Goal: Task Accomplishment & Management: Use online tool/utility

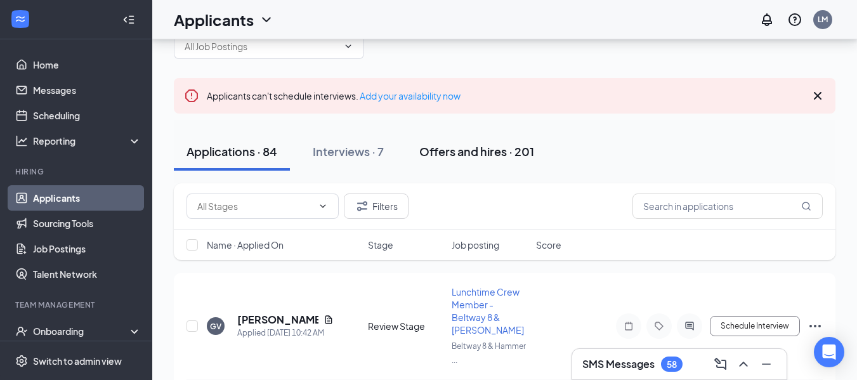
scroll to position [32, 0]
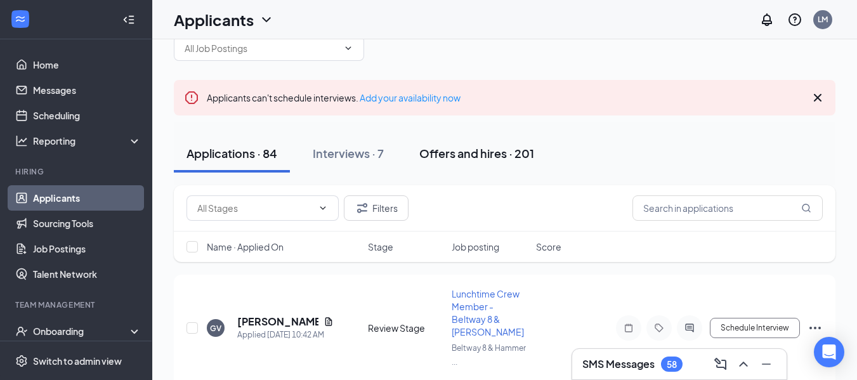
click at [439, 155] on div "Offers and hires · 201" at bounding box center [476, 153] width 115 height 16
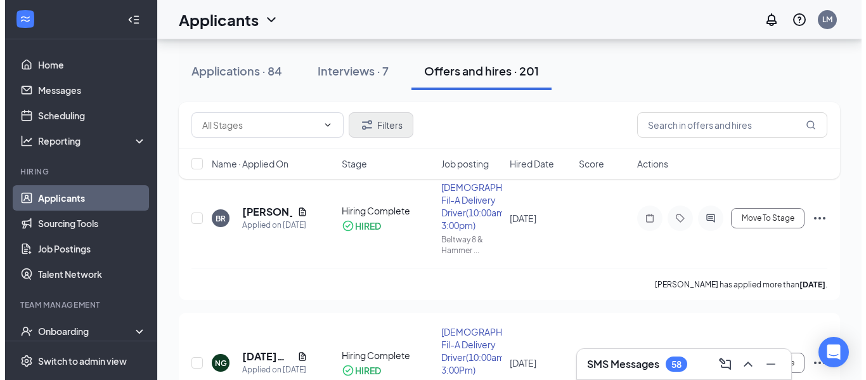
scroll to position [139, 0]
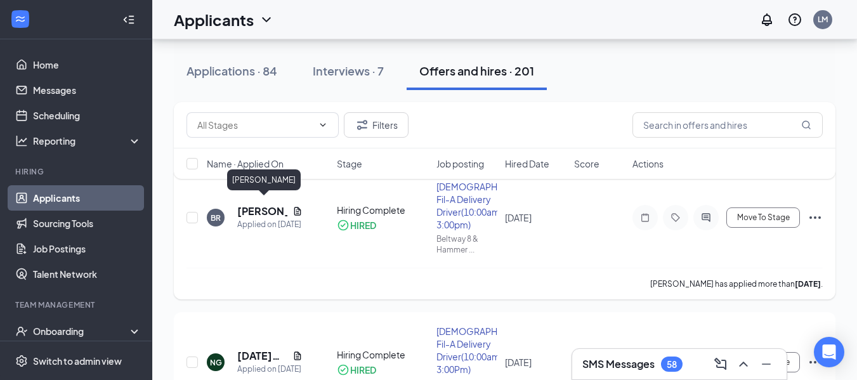
click at [268, 205] on h5 "[PERSON_NAME]" at bounding box center [262, 211] width 50 height 14
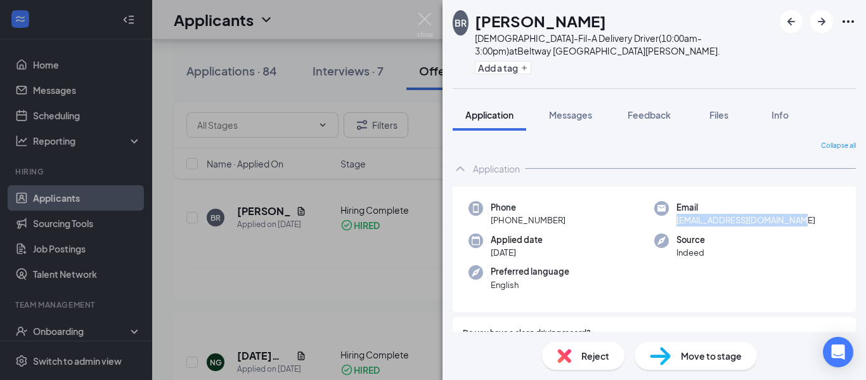
drag, startPoint x: 797, startPoint y: 218, endPoint x: 672, endPoint y: 226, distance: 125.8
click at [672, 226] on div "Email [EMAIL_ADDRESS][DOMAIN_NAME]" at bounding box center [747, 214] width 186 height 26
copy span "[EMAIL_ADDRESS][DOMAIN_NAME]"
click at [427, 20] on img at bounding box center [425, 25] width 16 height 25
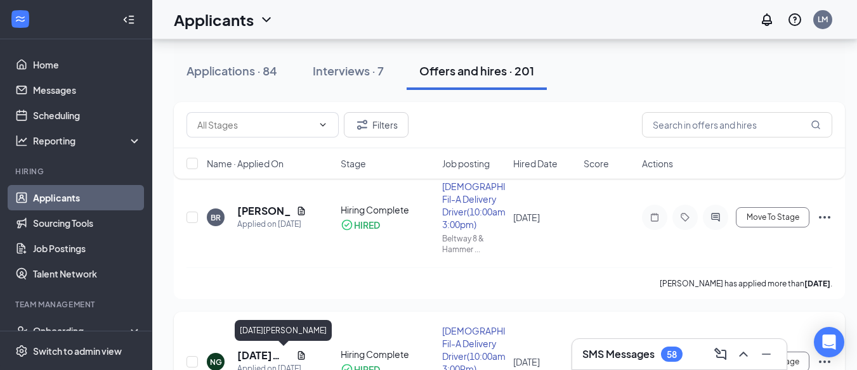
click at [251, 360] on h5 "[DATE][PERSON_NAME]" at bounding box center [264, 356] width 54 height 14
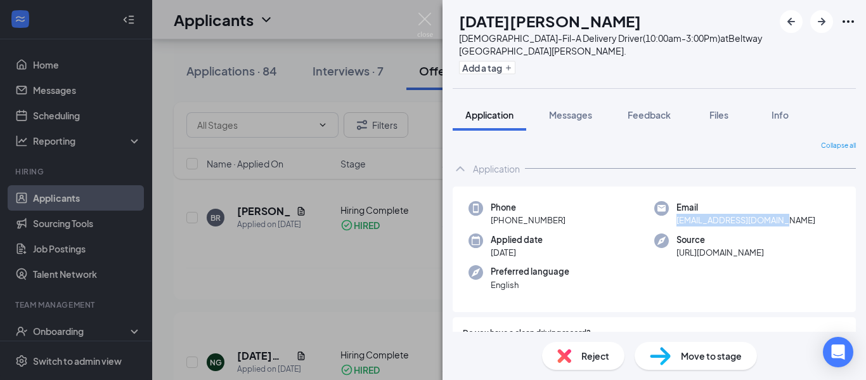
drag, startPoint x: 784, startPoint y: 221, endPoint x: 671, endPoint y: 225, distance: 113.6
click at [671, 225] on div "Email [EMAIL_ADDRESS][DOMAIN_NAME]" at bounding box center [747, 214] width 186 height 26
copy span "[EMAIL_ADDRESS][DOMAIN_NAME]"
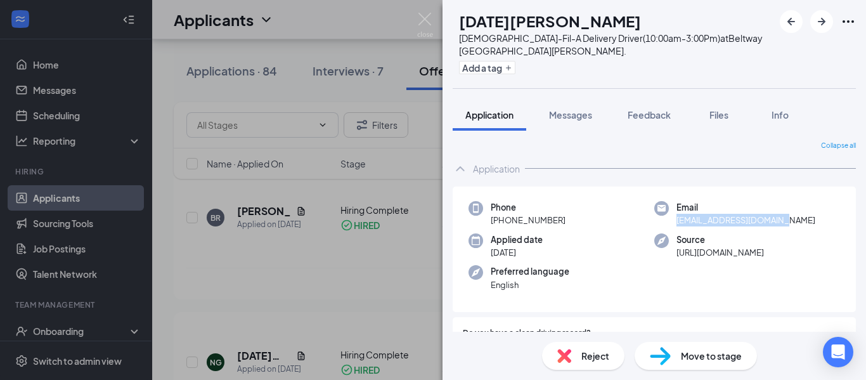
click at [417, 18] on img at bounding box center [425, 25] width 16 height 25
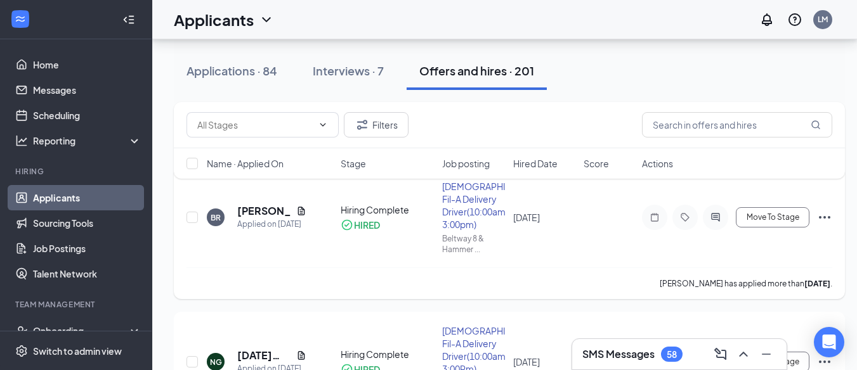
click at [268, 210] on h5 "[PERSON_NAME]" at bounding box center [264, 211] width 54 height 14
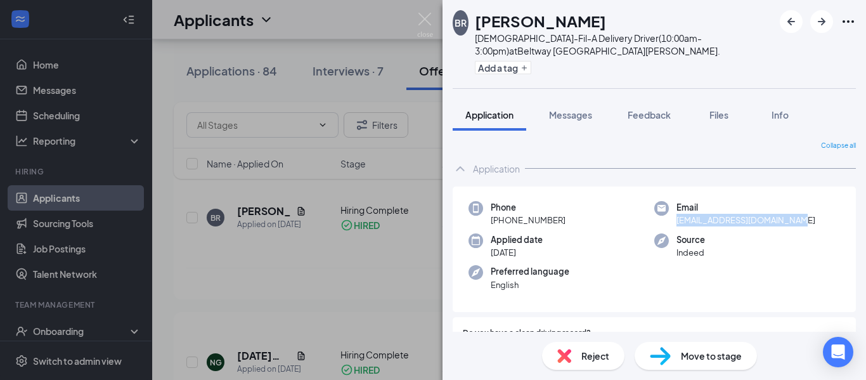
drag, startPoint x: 790, startPoint y: 222, endPoint x: 670, endPoint y: 223, distance: 119.9
click at [670, 223] on div "Email [EMAIL_ADDRESS][DOMAIN_NAME]" at bounding box center [747, 214] width 186 height 26
copy span "[EMAIL_ADDRESS][DOMAIN_NAME]"
